Goal: Book appointment/travel/reservation

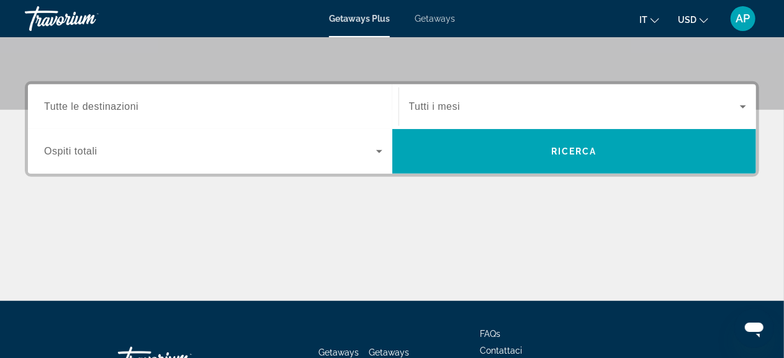
scroll to position [270, 0]
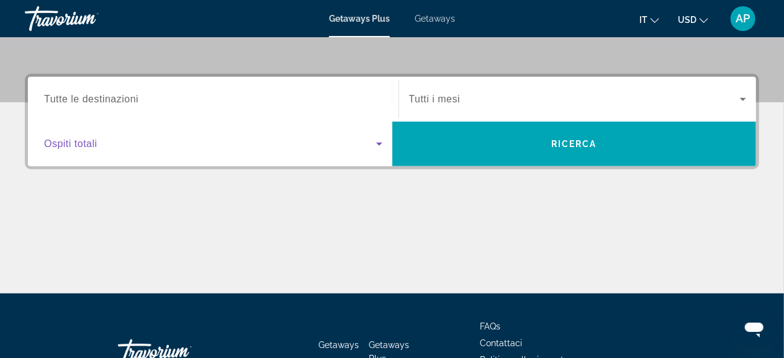
click at [378, 143] on icon "Search widget" at bounding box center [379, 144] width 6 height 3
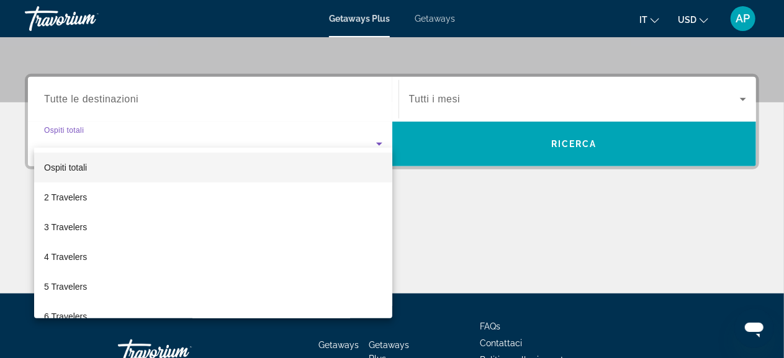
scroll to position [303, 0]
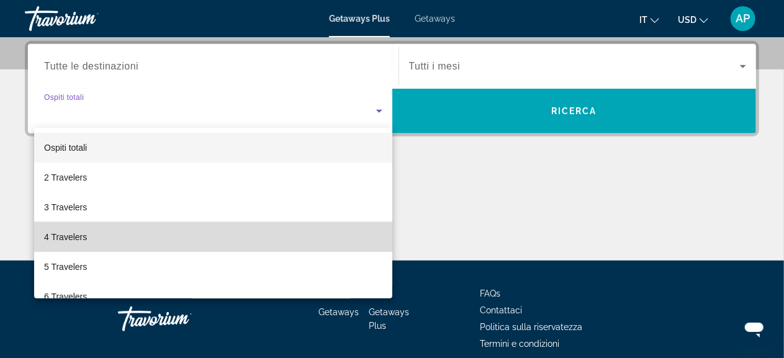
click at [246, 239] on mat-option "4 Travelers" at bounding box center [213, 237] width 358 height 30
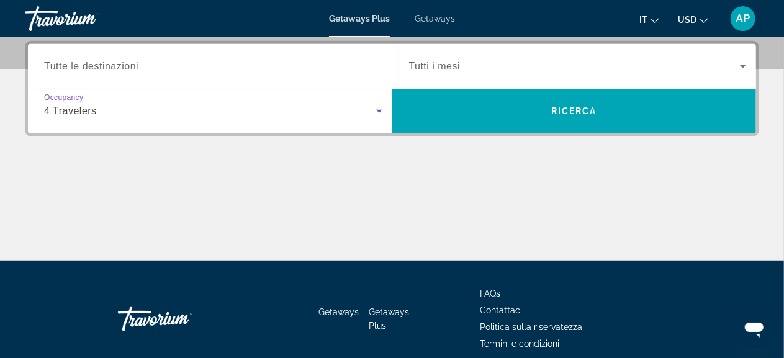
click at [741, 65] on icon "Search widget" at bounding box center [743, 66] width 6 height 3
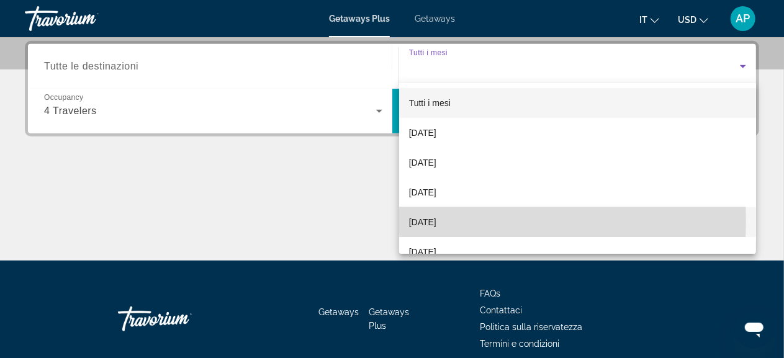
click at [436, 221] on span "[DATE]" at bounding box center [422, 222] width 27 height 15
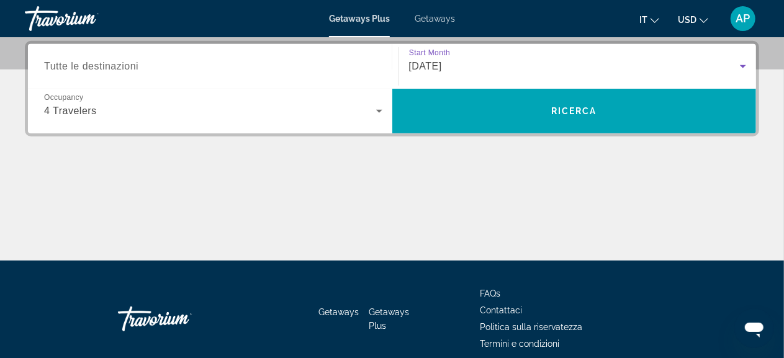
click at [58, 65] on span "Tutte le destinazioni" at bounding box center [91, 66] width 94 height 11
click at [58, 65] on input "Destination Tutte le destinazioni" at bounding box center [213, 67] width 338 height 15
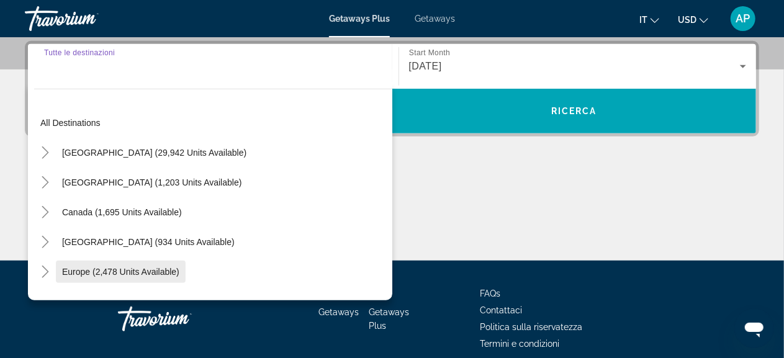
click at [107, 271] on span "Europe (2,478 units available)" at bounding box center [120, 272] width 117 height 10
type input "**********"
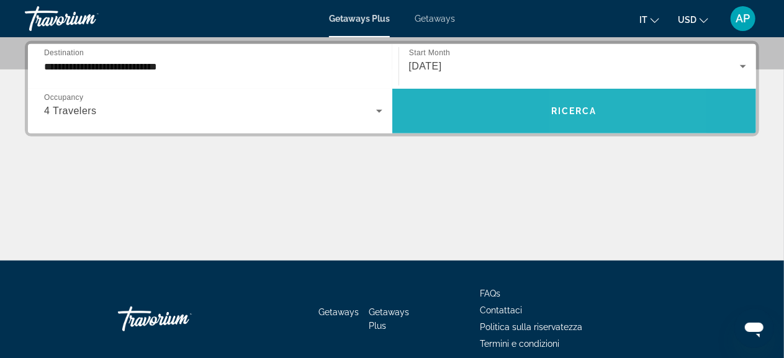
click at [606, 112] on span "Search widget" at bounding box center [574, 111] width 364 height 30
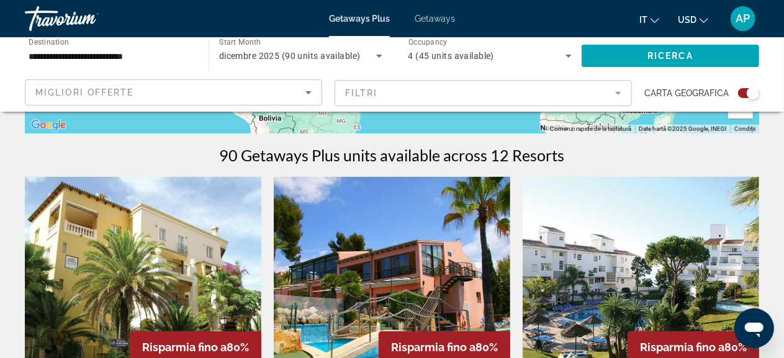
scroll to position [372, 0]
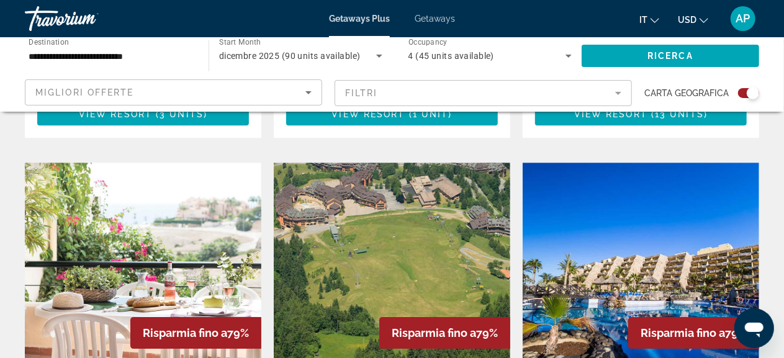
scroll to position [1777, 0]
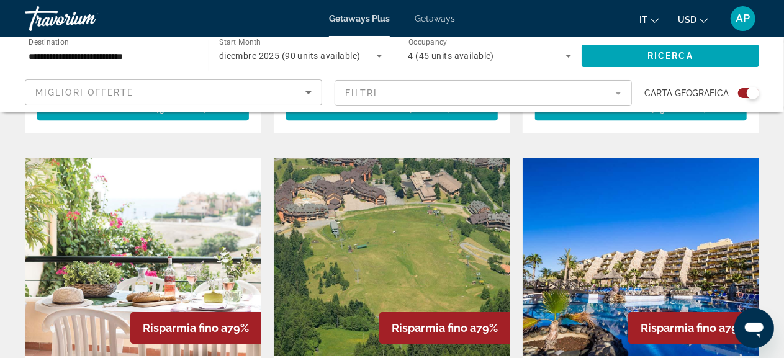
click at [616, 240] on img "Main content" at bounding box center [641, 257] width 236 height 199
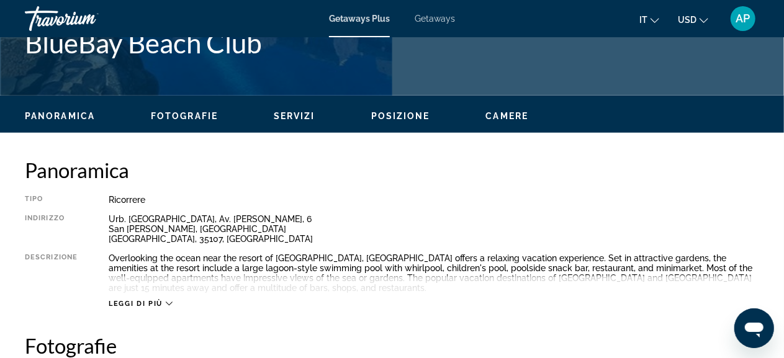
scroll to position [531, 0]
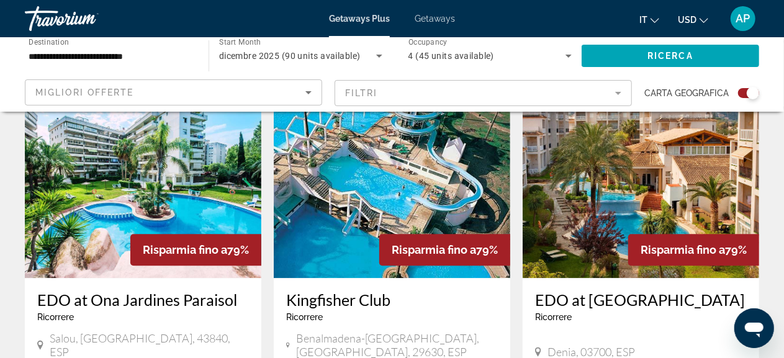
scroll to position [1429, 0]
